Goal: Obtain resource: Obtain resource

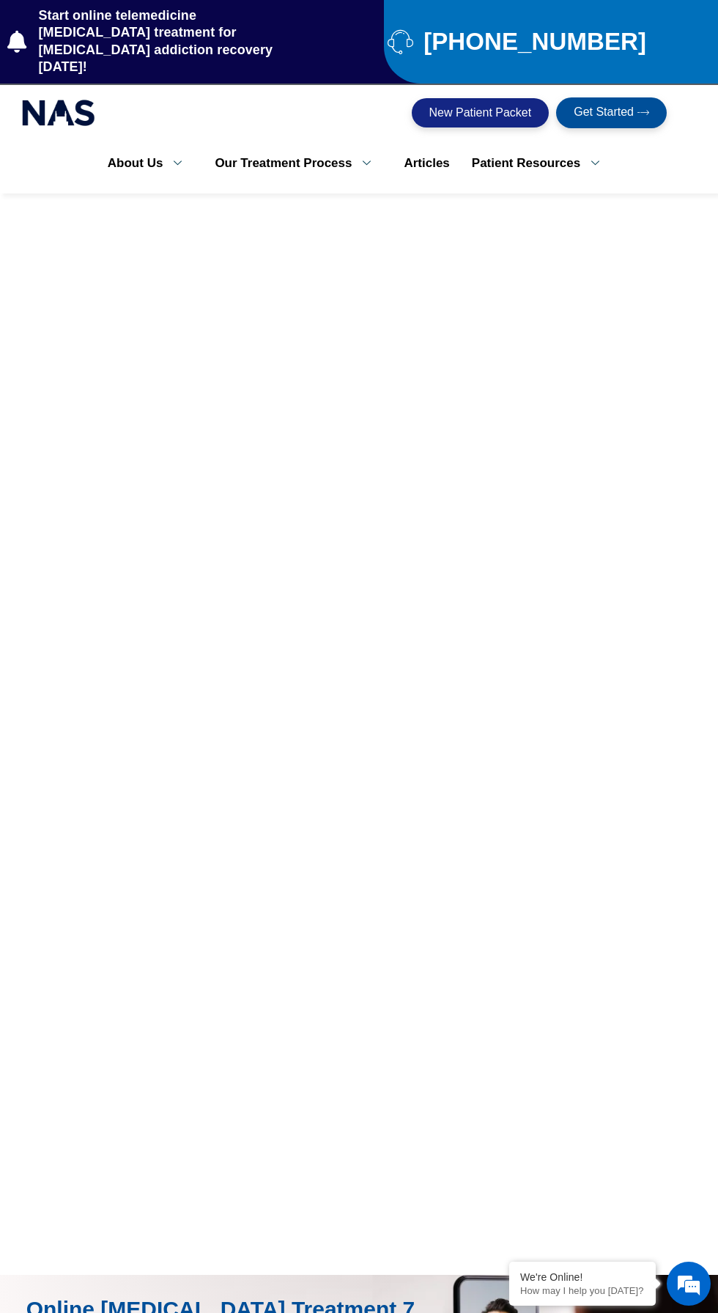
click at [473, 107] on span "New Patient Packet" at bounding box center [481, 113] width 103 height 12
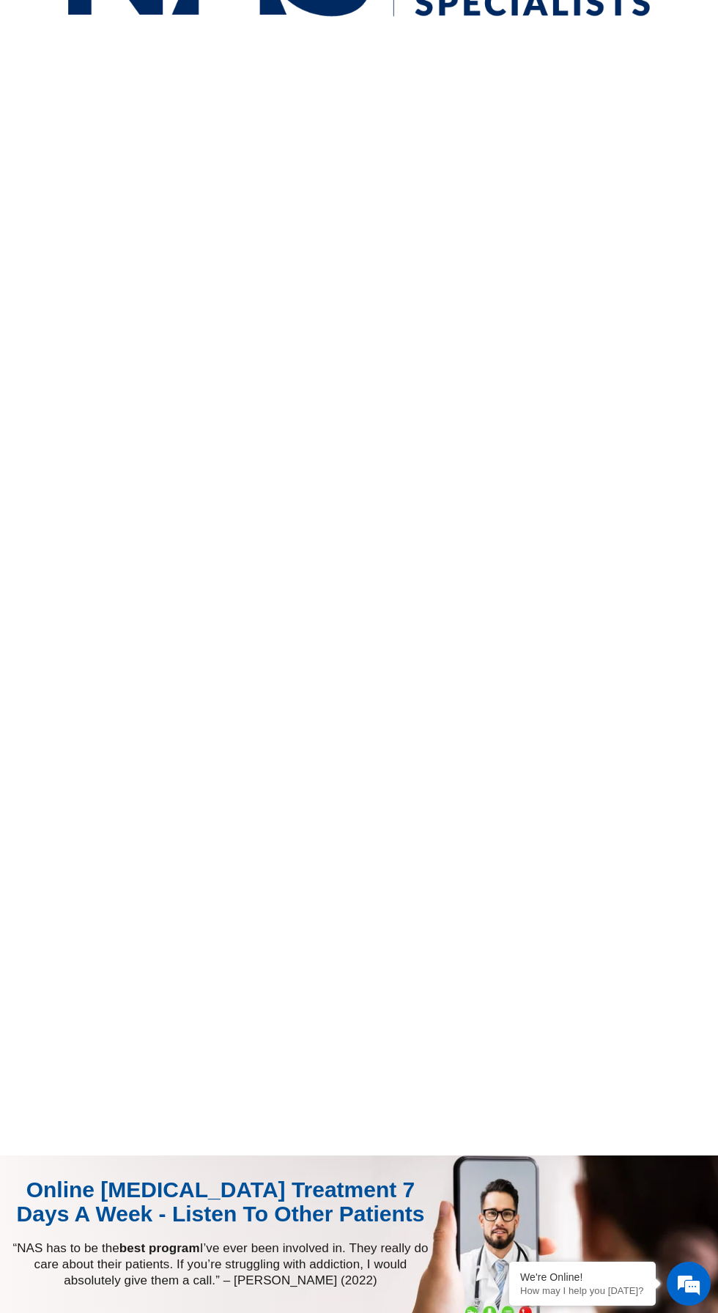
scroll to position [601, 0]
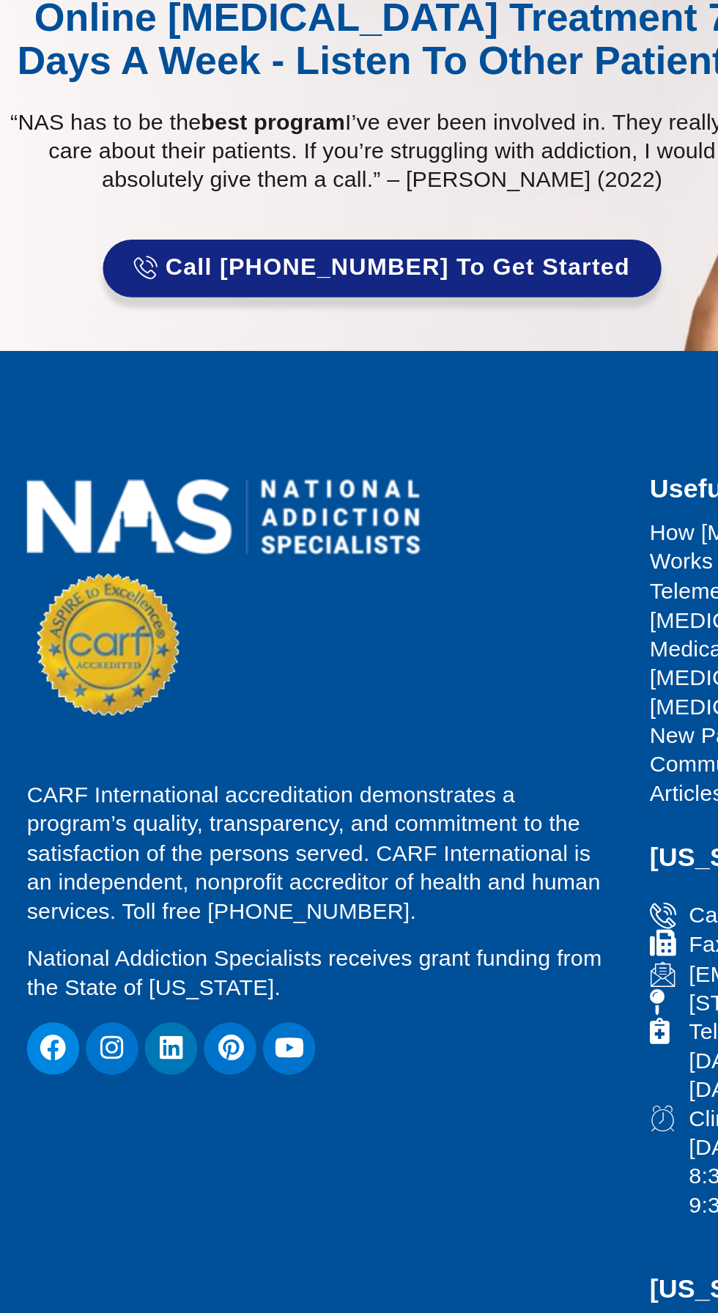
scroll to position [486, 0]
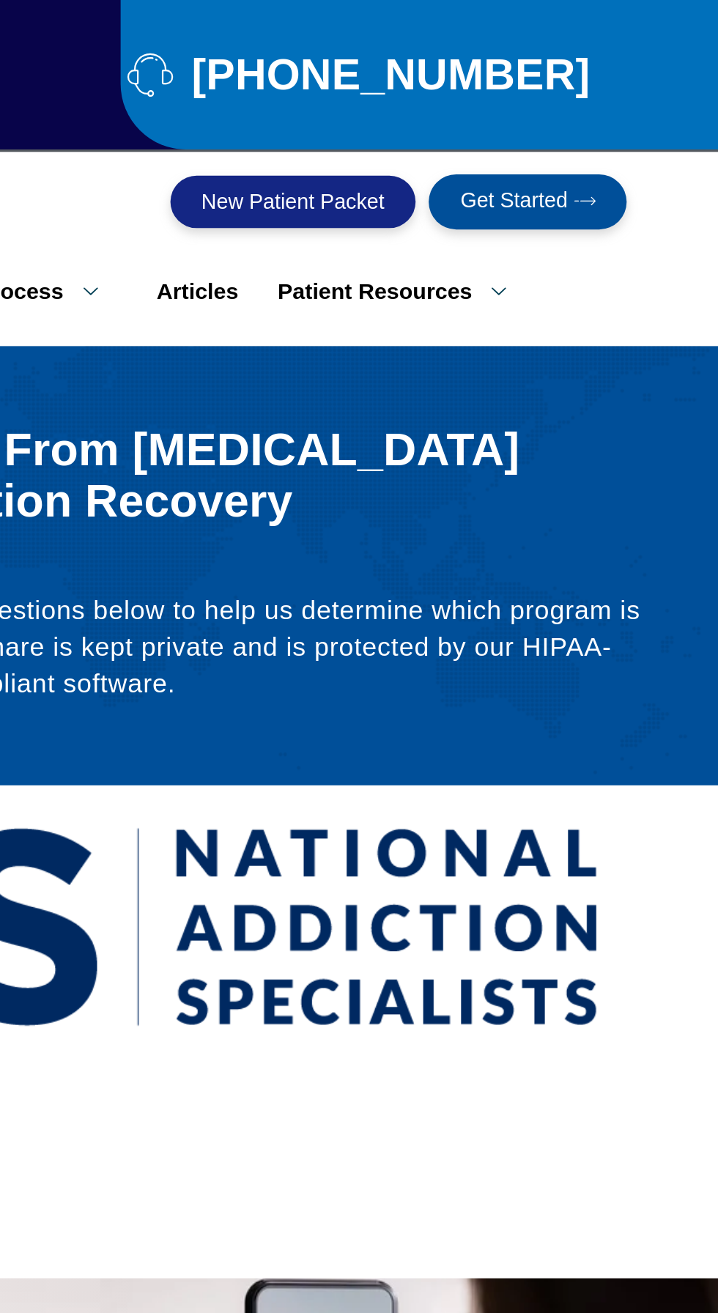
click at [641, 106] on icon at bounding box center [644, 112] width 12 height 12
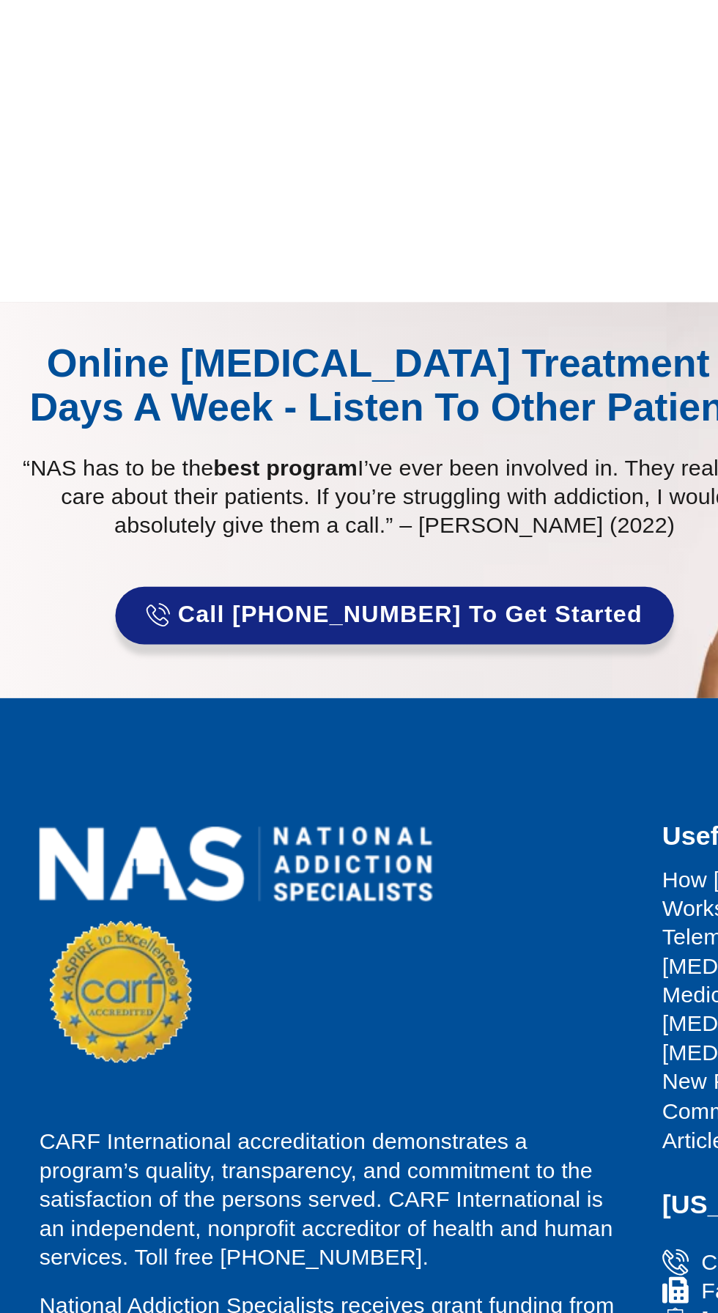
scroll to position [666, 0]
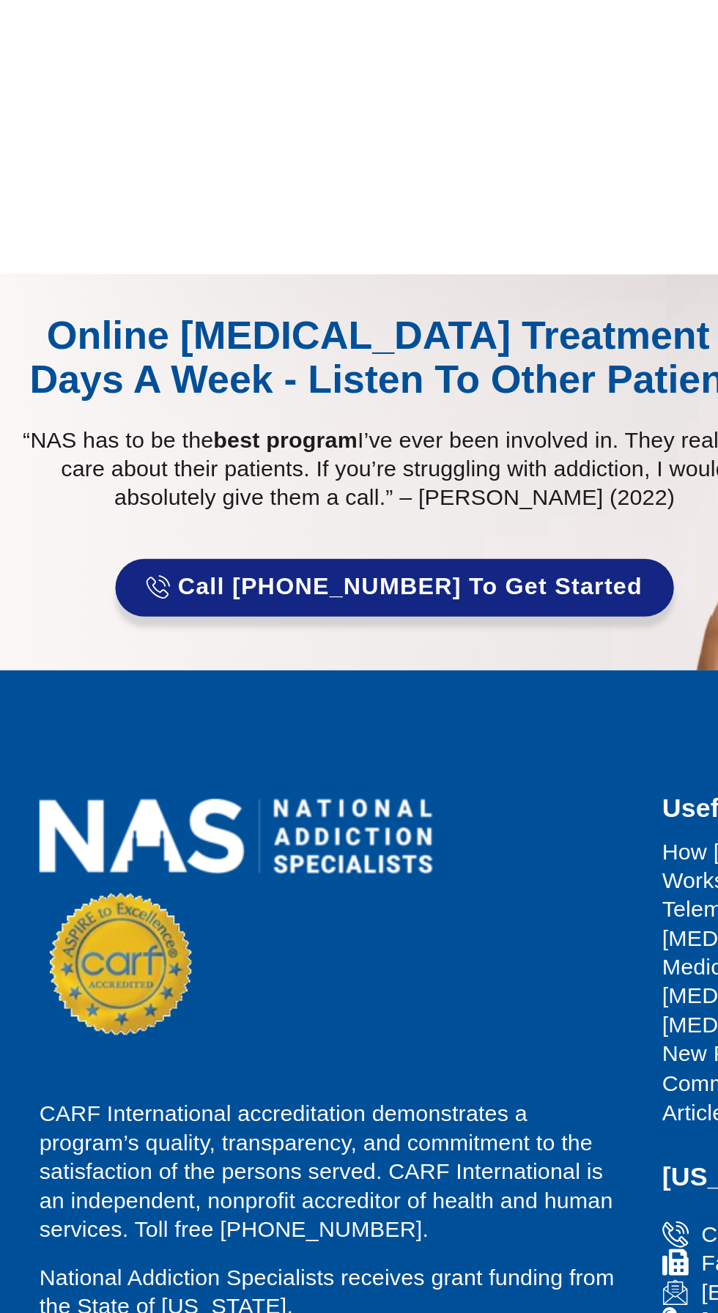
click at [59, 582] on section at bounding box center [359, 69] width 718 height 1082
click at [67, 572] on section at bounding box center [359, 69] width 718 height 1082
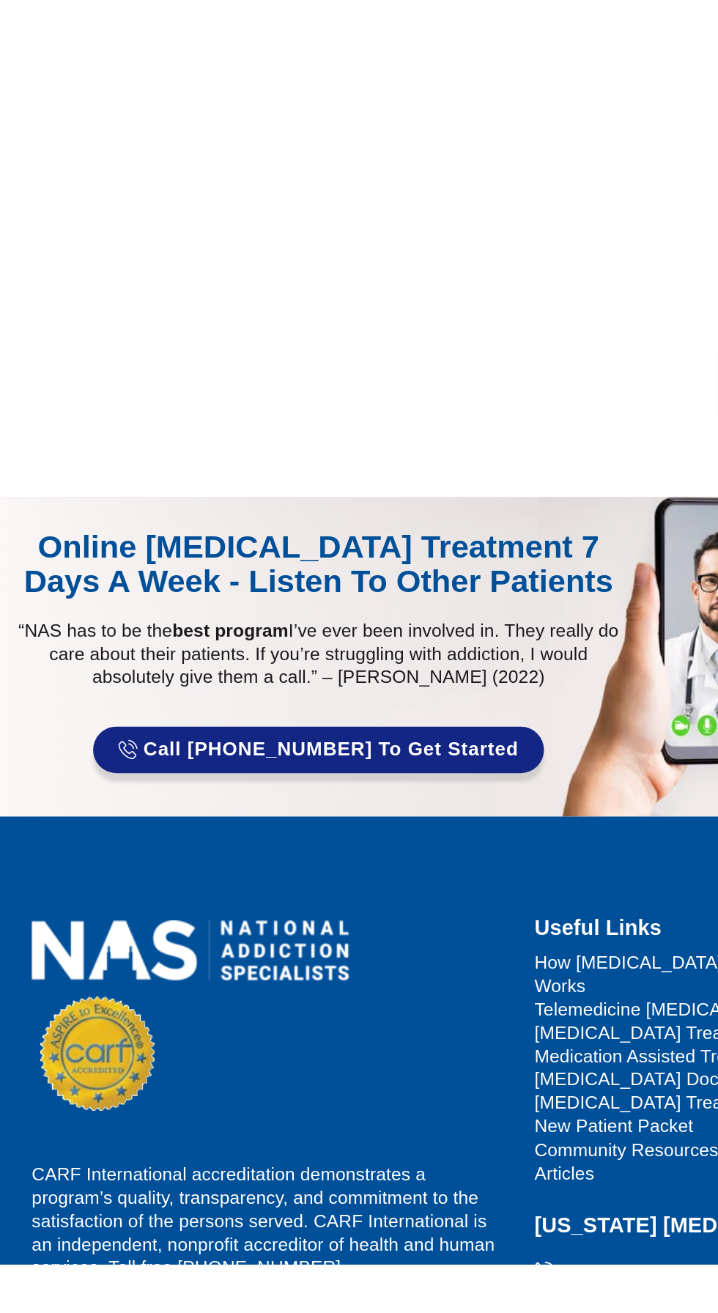
scroll to position [493, 0]
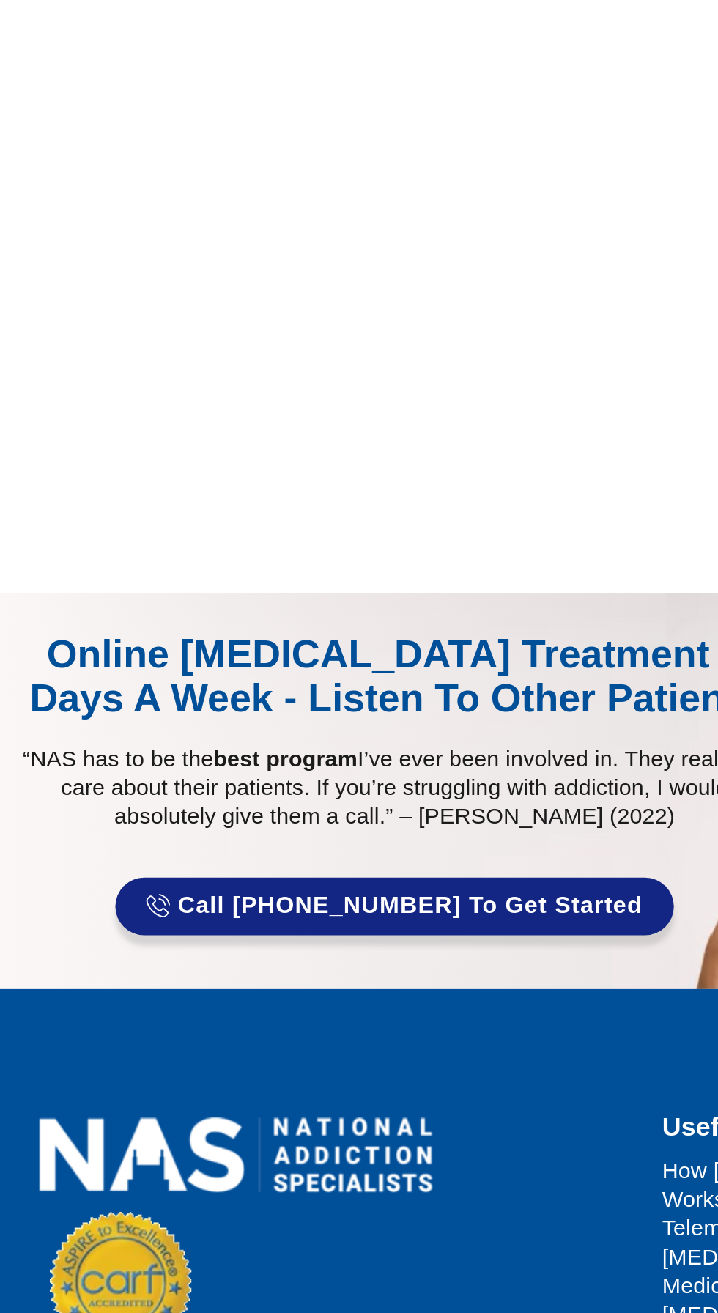
click at [75, 718] on div at bounding box center [359, 241] width 704 height 994
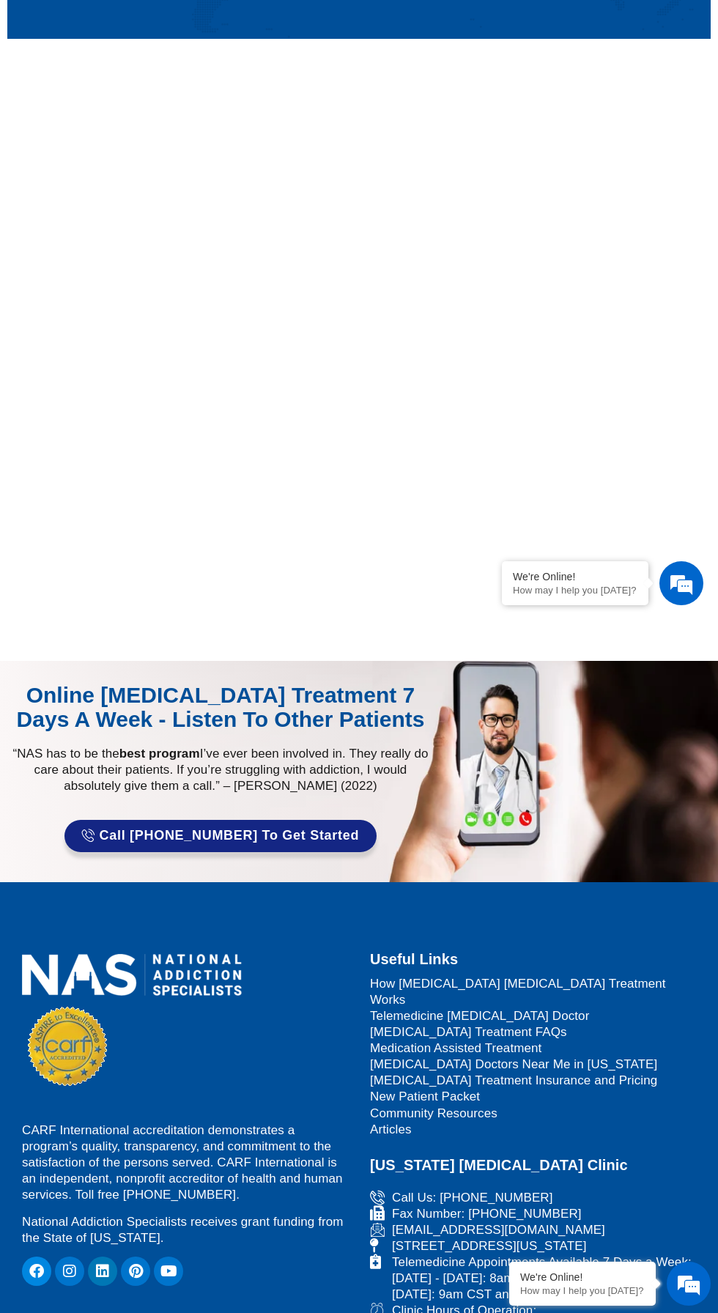
scroll to position [616, 0]
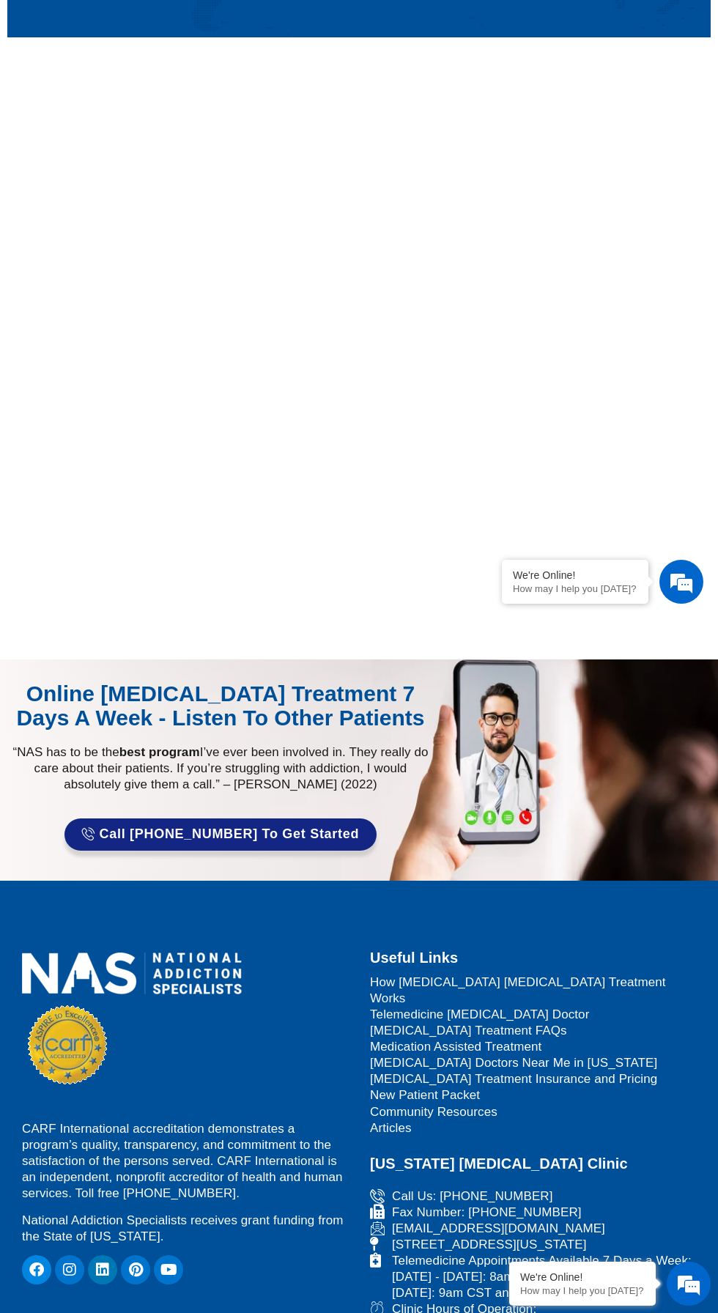
click at [313, 613] on section at bounding box center [359, 119] width 718 height 1082
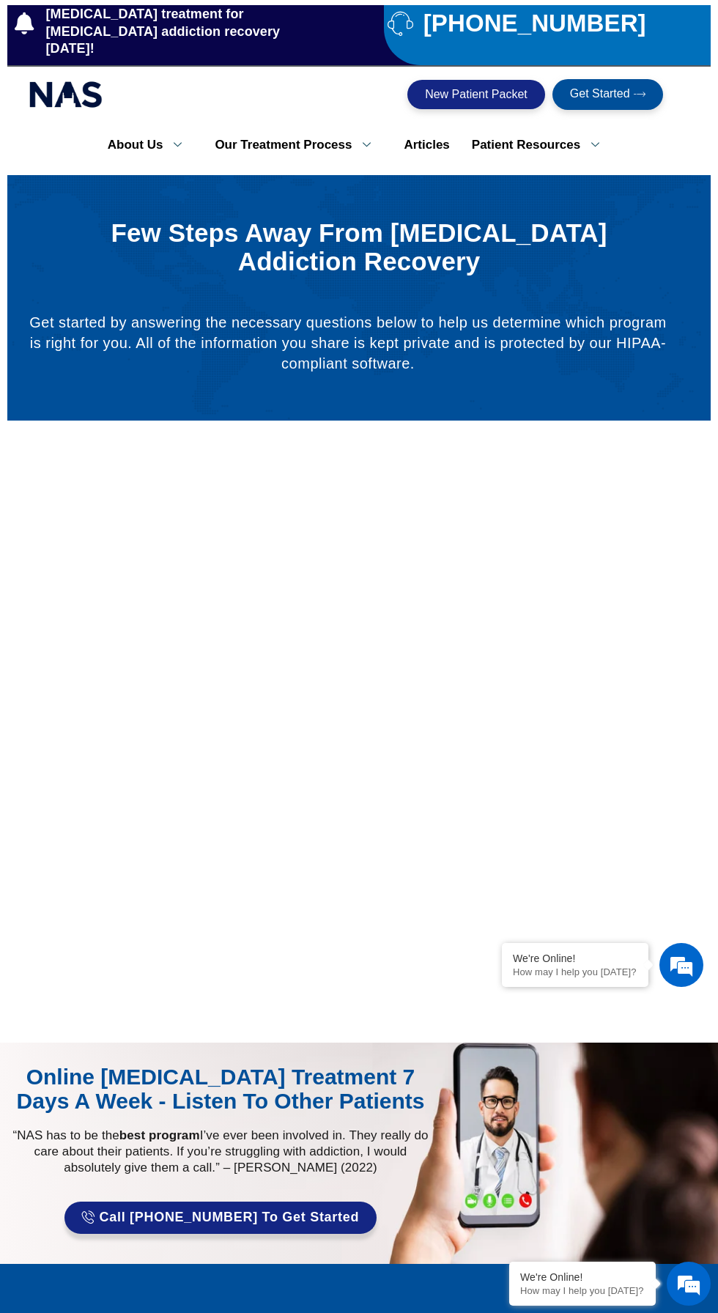
scroll to position [231, 0]
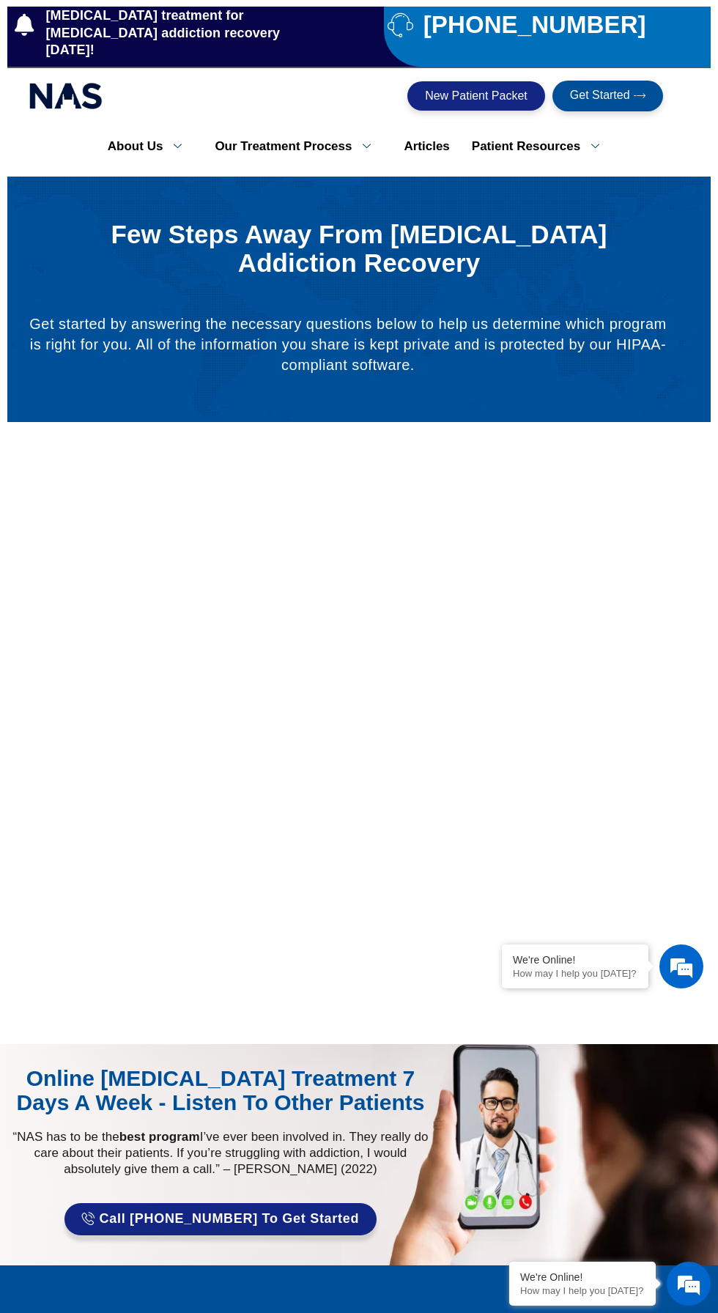
click at [490, 90] on span "New Patient Packet" at bounding box center [476, 96] width 103 height 12
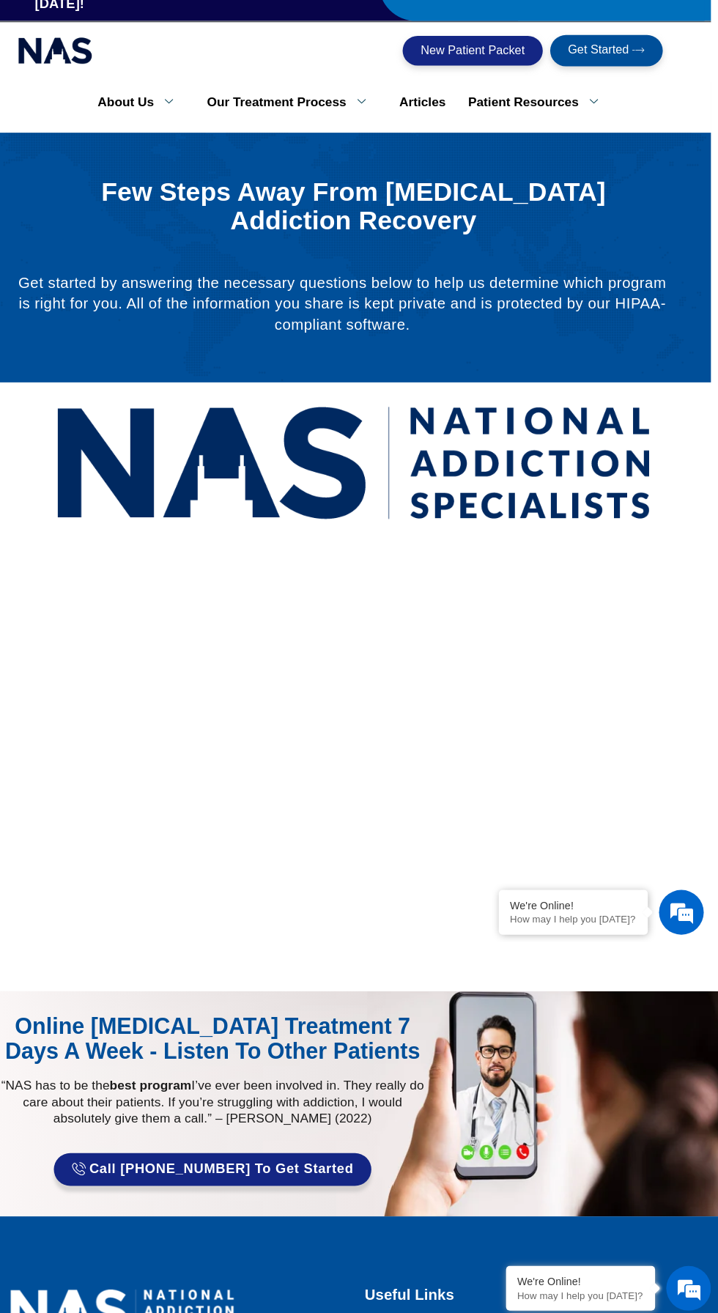
scroll to position [284, 0]
